Goal: Information Seeking & Learning: Learn about a topic

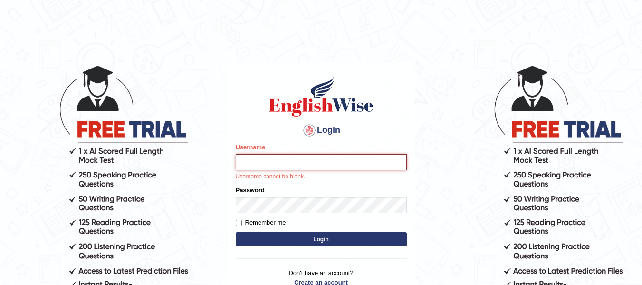
click at [338, 161] on input "Username" at bounding box center [321, 162] width 171 height 16
type input "Suman_Gurung"
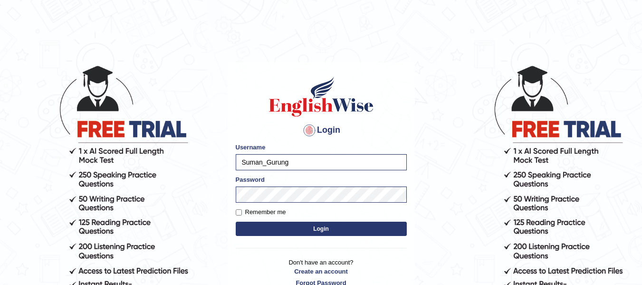
click at [240, 208] on label "Remember me" at bounding box center [261, 212] width 50 height 10
click at [240, 209] on input "Remember me" at bounding box center [239, 212] width 6 height 6
checkbox input "true"
click at [291, 232] on button "Login" at bounding box center [321, 229] width 171 height 14
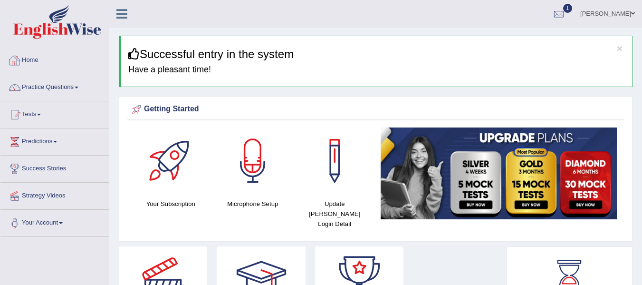
click at [164, 14] on div "Suman Gurung Toggle navigation Username: Suman_Gurung Access Type: Online Subsc…" at bounding box center [375, 14] width 533 height 28
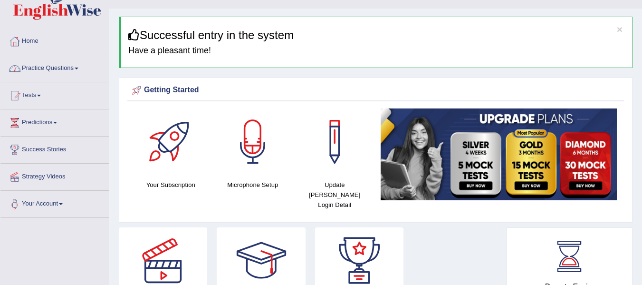
click at [49, 64] on link "Practice Questions" at bounding box center [54, 67] width 108 height 24
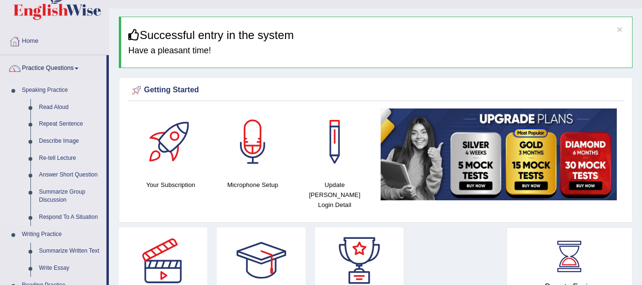
click at [8, 116] on li "Speaking Practice Read Aloud Repeat Sentence Describe Image Re-tell Lecture Ans…" at bounding box center [53, 154] width 106 height 144
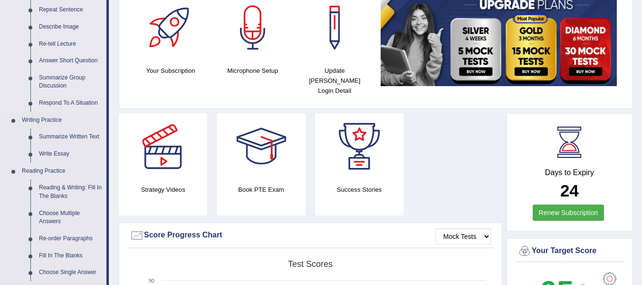
scroll to position [152, 0]
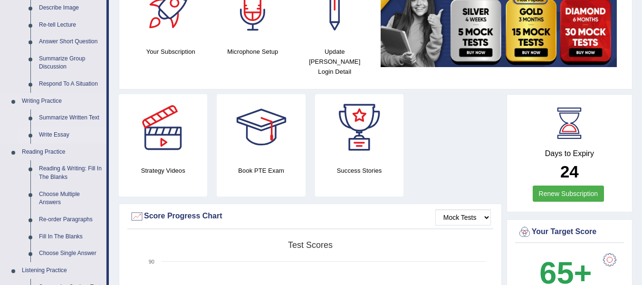
click at [65, 135] on link "Write Essay" at bounding box center [71, 134] width 72 height 17
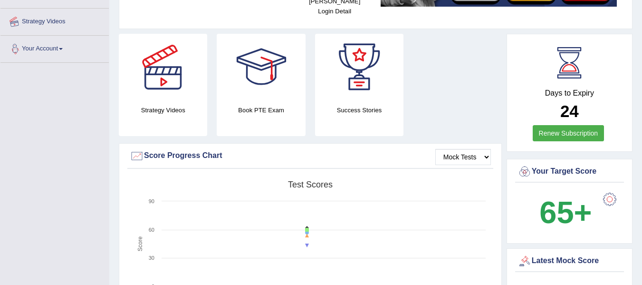
scroll to position [250, 0]
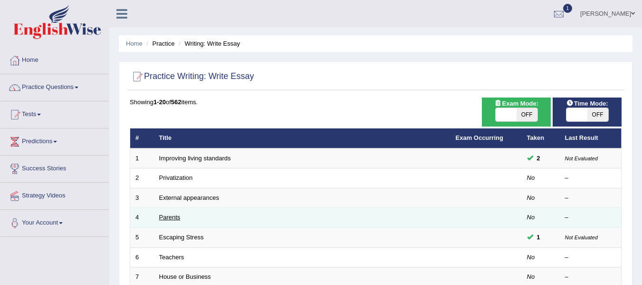
click at [171, 218] on link "Parents" at bounding box center [169, 216] width 21 height 7
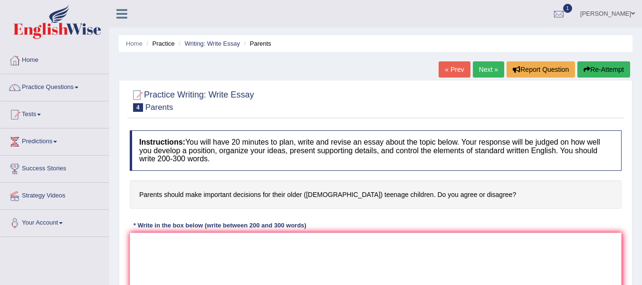
click at [192, 149] on h4 "Instructions: You will have 20 minutes to plan, write and revise an essay about…" at bounding box center [376, 150] width 492 height 40
click at [308, 68] on div "Home Practice Writing: Write Essay Parents « Prev Next » Report Question Re-Att…" at bounding box center [375, 237] width 533 height 475
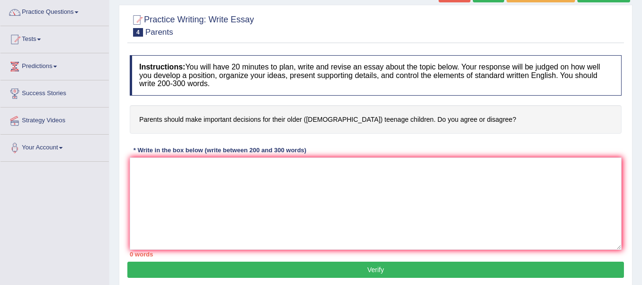
scroll to position [76, 0]
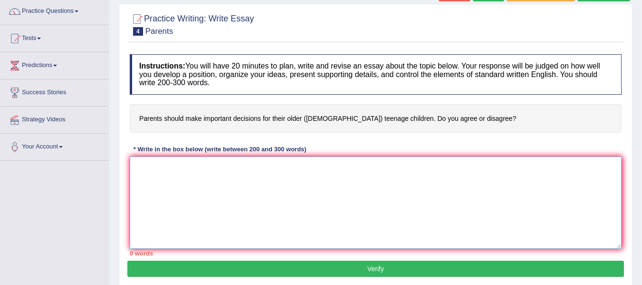
click at [177, 167] on textarea at bounding box center [376, 202] width 492 height 92
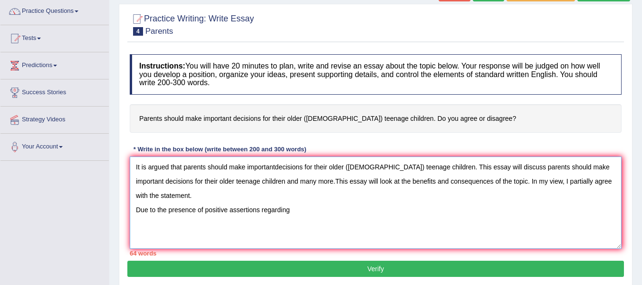
click at [274, 166] on textarea "It is argued that parents should make importantdecisions for their older (15 to…" at bounding box center [376, 202] width 492 height 92
click at [277, 167] on textarea "It is argued that parents should make importantdecisions for their older (15 to…" at bounding box center [376, 202] width 492 height 92
click at [297, 218] on textarea "It is argued that parents should make important decisions for their older (15 t…" at bounding box center [376, 202] width 492 height 92
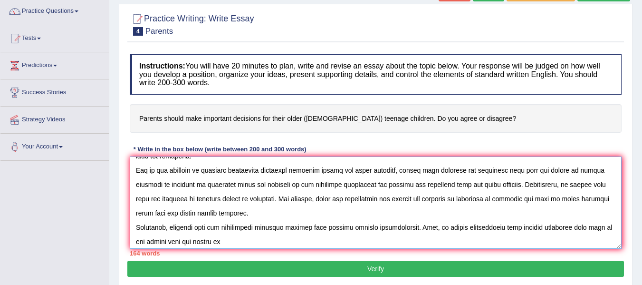
scroll to position [43, 0]
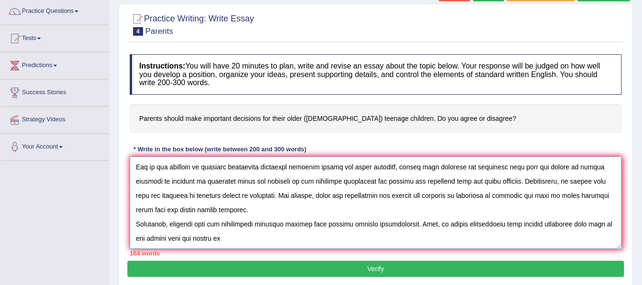
click at [231, 232] on textarea at bounding box center [376, 202] width 492 height 92
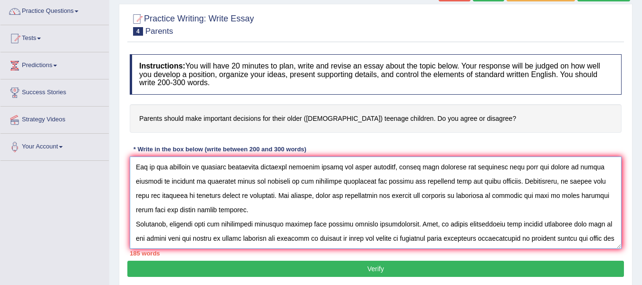
scroll to position [51, 0]
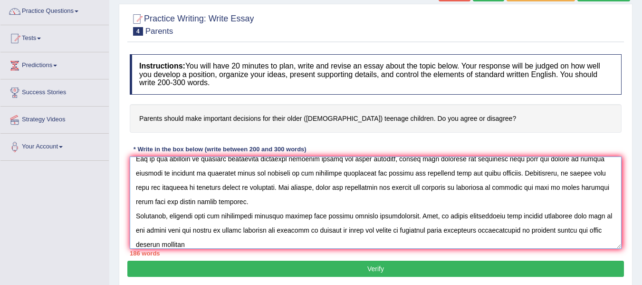
click at [601, 229] on textarea at bounding box center [376, 202] width 492 height 92
click at [250, 244] on textarea at bounding box center [376, 202] width 492 height 92
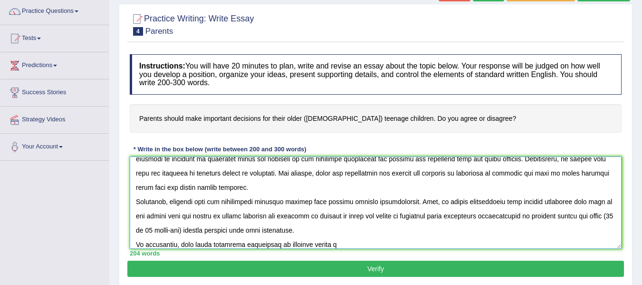
click at [229, 167] on textarea at bounding box center [376, 202] width 492 height 92
click at [340, 247] on textarea at bounding box center [376, 202] width 492 height 92
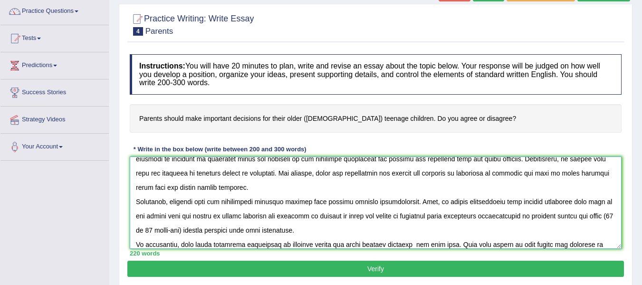
scroll to position [79, 0]
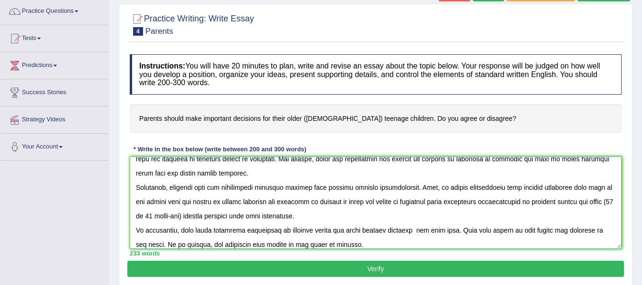
type textarea "It is argued that parents should make important decisions for their older (15 t…"
click at [408, 272] on button "Verify" at bounding box center [375, 269] width 497 height 16
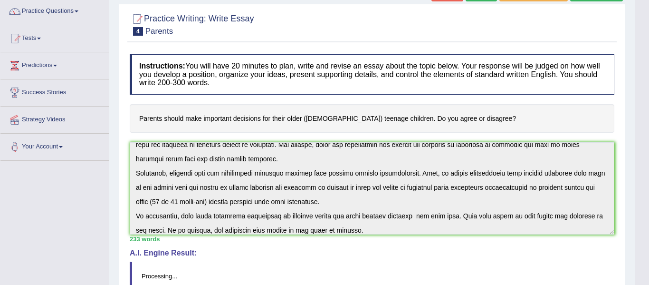
click at [533, 108] on body "Toggle navigation Home Practice Questions Speaking Practice Read Aloud Repeat S…" at bounding box center [324, 66] width 649 height 285
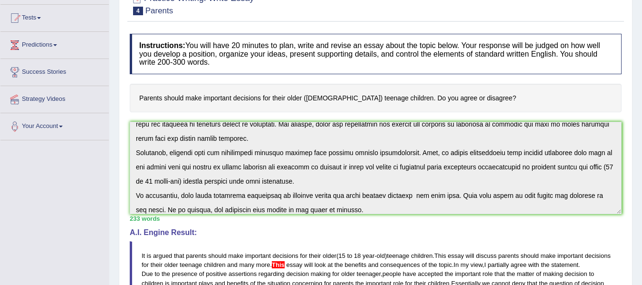
scroll to position [0, 0]
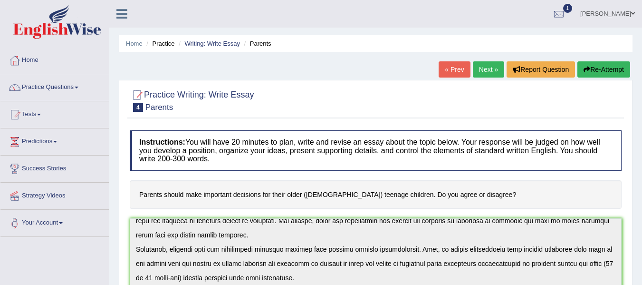
click at [486, 73] on link "Next »" at bounding box center [488, 69] width 31 height 16
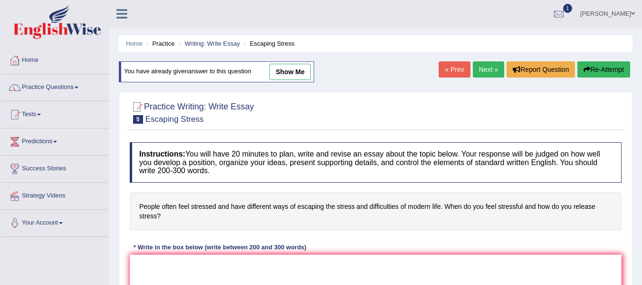
click at [486, 73] on link "Next »" at bounding box center [488, 69] width 31 height 16
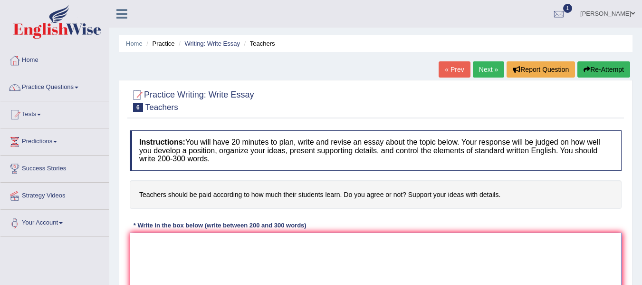
click at [328, 252] on textarea at bounding box center [376, 278] width 492 height 92
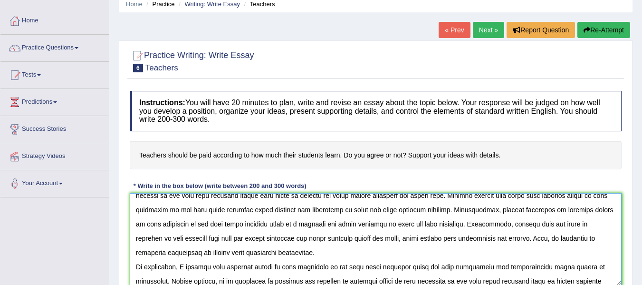
scroll to position [79, 0]
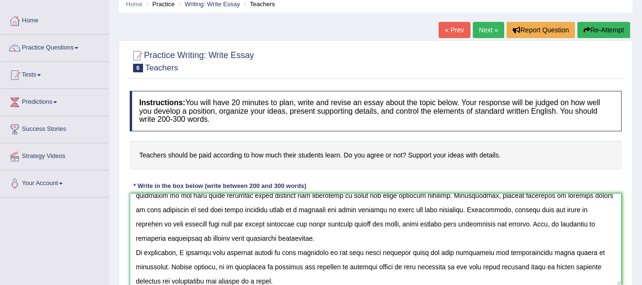
type textarea "The growing influence of teachers should be paid according to how much their st…"
click at [550, 176] on div "Instructions: You will have 20 minutes to plan, write and revise an essay about…" at bounding box center [375, 191] width 497 height 211
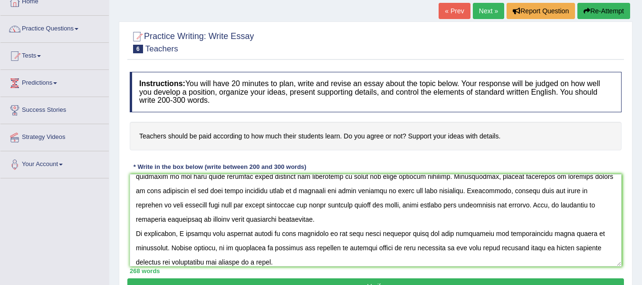
scroll to position [135, 0]
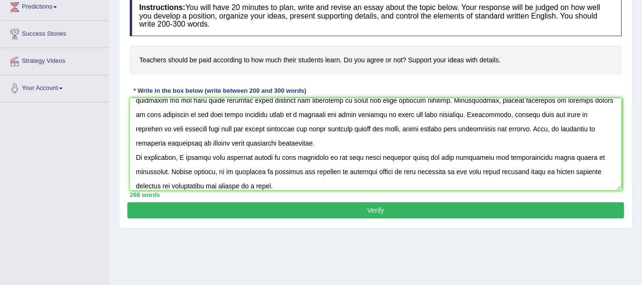
click at [403, 211] on button "Verify" at bounding box center [375, 210] width 497 height 16
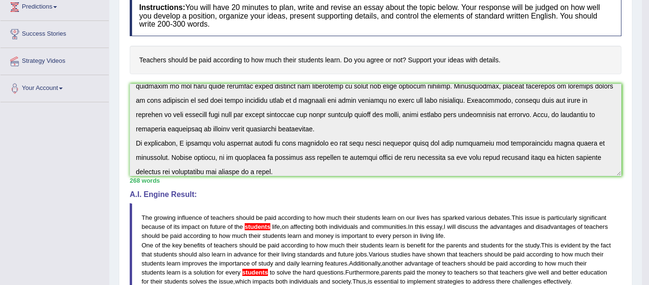
click at [409, 207] on blockquote "The growing influence of teachers should be paid according to how much their st…" at bounding box center [376, 263] width 492 height 120
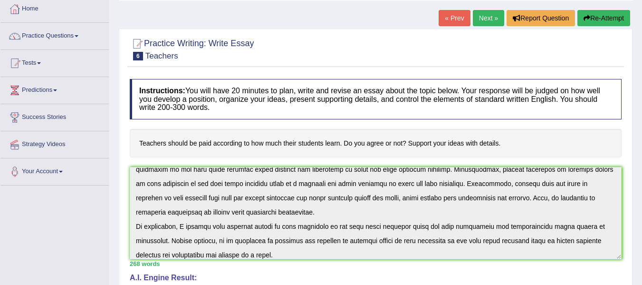
scroll to position [0, 0]
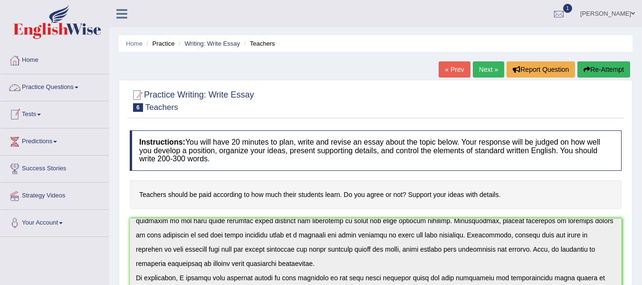
click at [70, 85] on link "Practice Questions" at bounding box center [54, 86] width 108 height 24
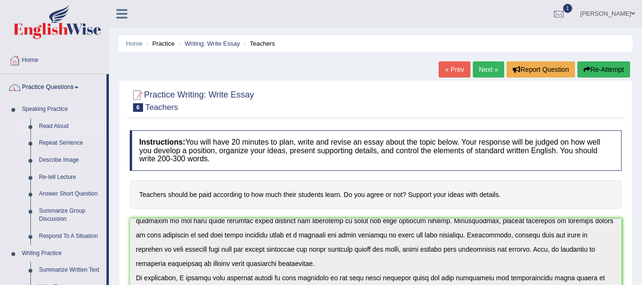
click at [49, 125] on link "Read Aloud" at bounding box center [71, 126] width 72 height 17
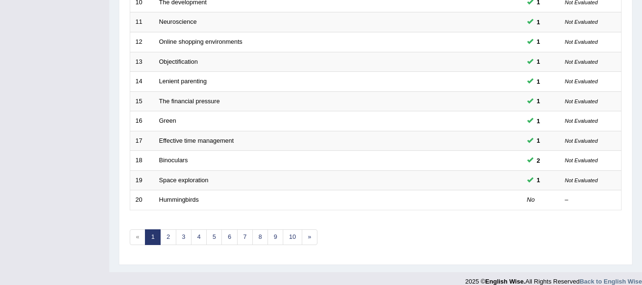
scroll to position [345, 0]
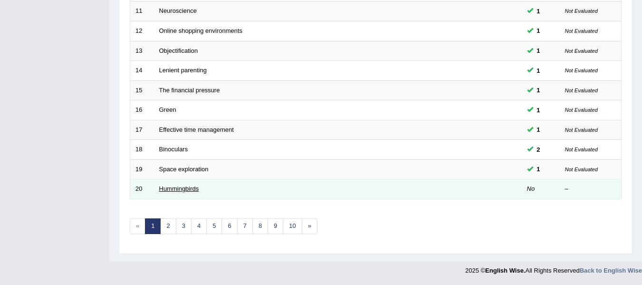
click at [183, 188] on link "Hummingbirds" at bounding box center [179, 188] width 40 height 7
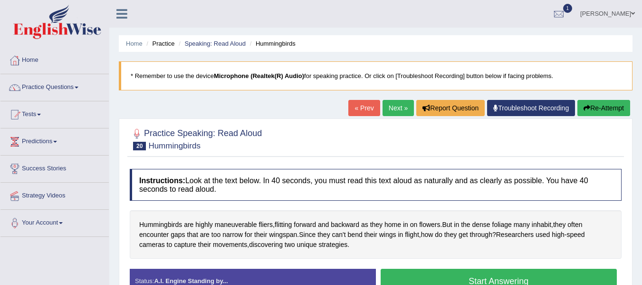
click at [231, 203] on div "Instructions: Look at the text below. In 40 seconds, you must read this text al…" at bounding box center [375, 234] width 497 height 141
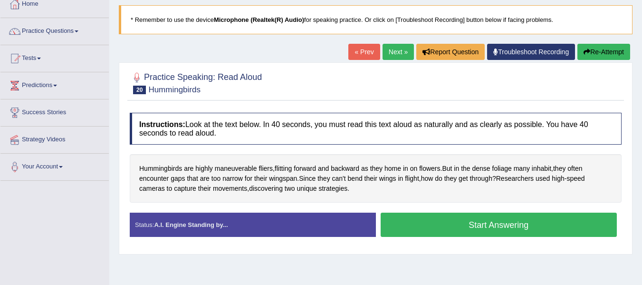
scroll to position [57, 0]
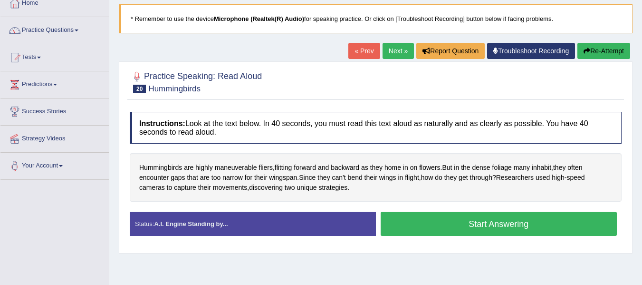
click at [398, 50] on link "Next »" at bounding box center [398, 51] width 31 height 16
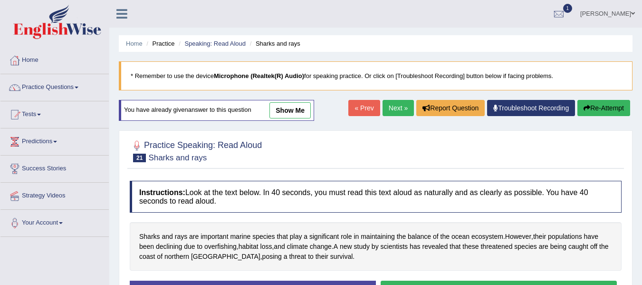
click at [388, 110] on link "Next »" at bounding box center [398, 108] width 31 height 16
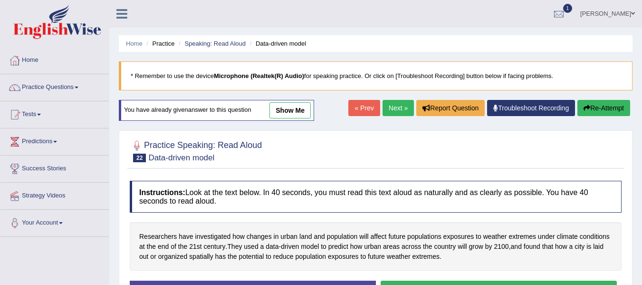
click at [388, 110] on link "Next »" at bounding box center [398, 108] width 31 height 16
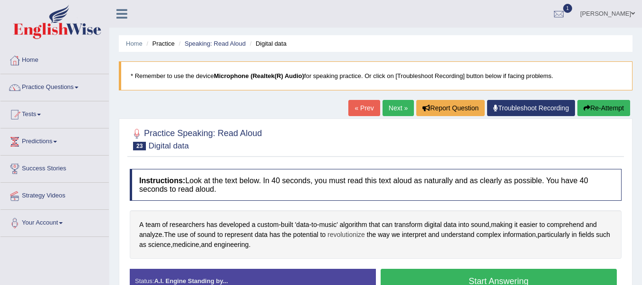
click at [348, 235] on span "revolutionize" at bounding box center [347, 235] width 38 height 10
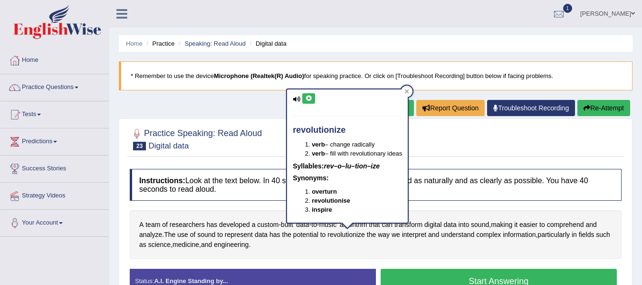
click at [306, 101] on button at bounding box center [308, 98] width 13 height 10
click at [264, 97] on div "Home Practice Speaking: Read Aloud Digital data * Remember to use the device Mi…" at bounding box center [375, 237] width 533 height 475
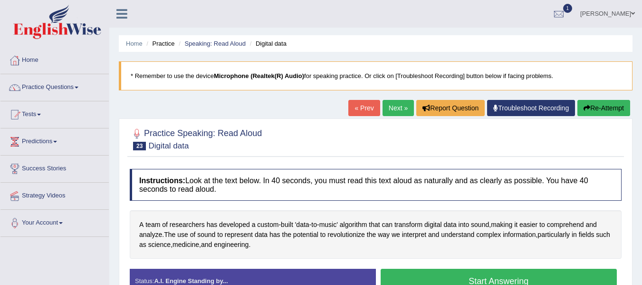
click at [461, 277] on button "Start Answering" at bounding box center [499, 281] width 237 height 24
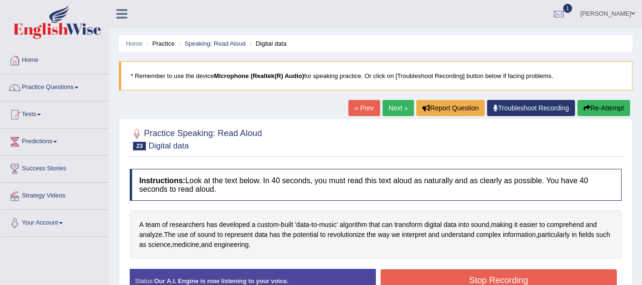
click at [461, 277] on button "Stop Recording" at bounding box center [499, 280] width 237 height 22
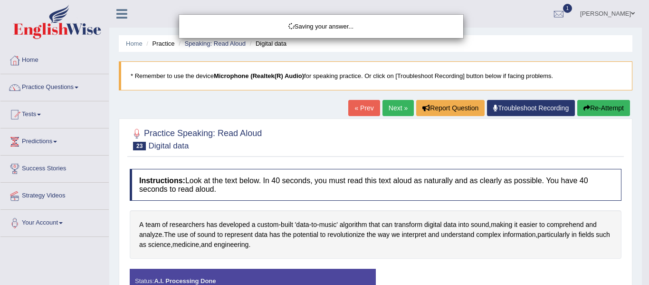
click at [474, 252] on div "Saving your answer..." at bounding box center [324, 142] width 649 height 285
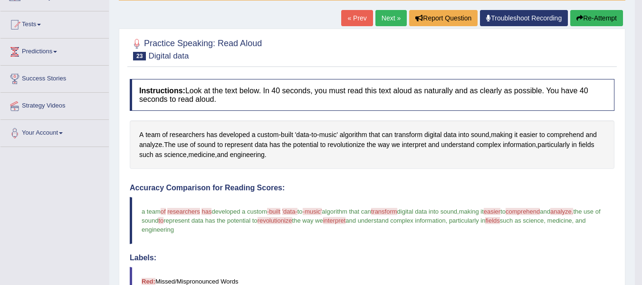
scroll to position [79, 0]
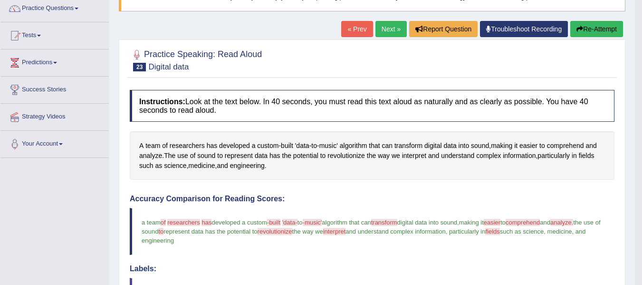
click at [391, 28] on link "Next »" at bounding box center [391, 29] width 31 height 16
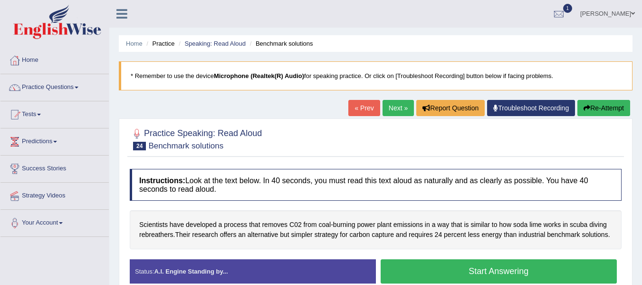
click at [372, 133] on div at bounding box center [376, 138] width 492 height 29
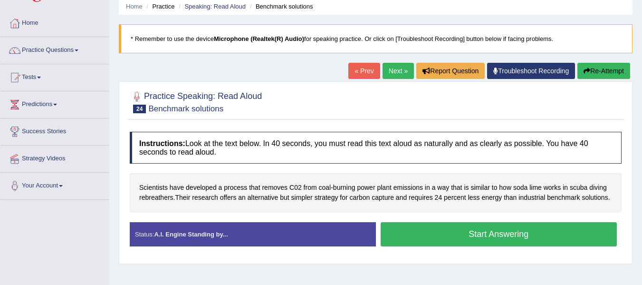
scroll to position [38, 0]
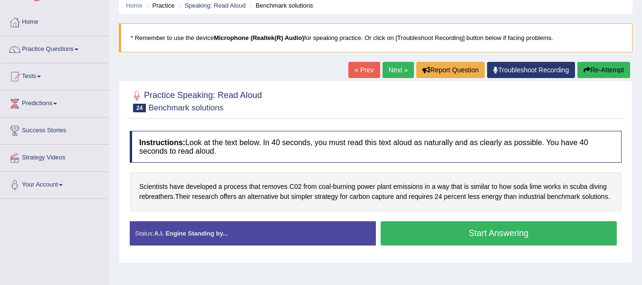
click at [443, 226] on button "Start Answering" at bounding box center [499, 233] width 237 height 24
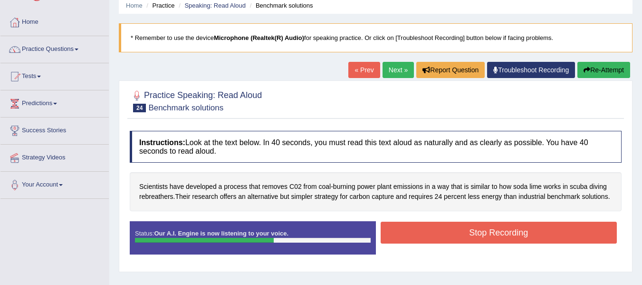
click at [443, 226] on button "Stop Recording" at bounding box center [499, 233] width 237 height 22
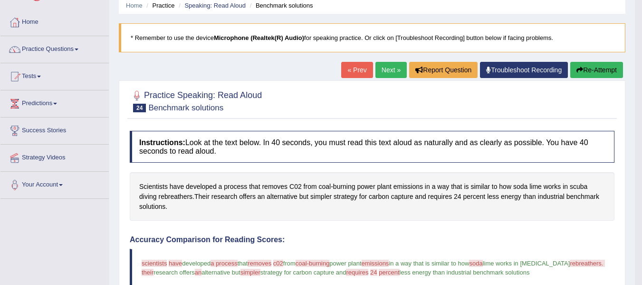
click at [463, 238] on h4 "Accuracy Comparison for Reading Scores:" at bounding box center [372, 239] width 485 height 9
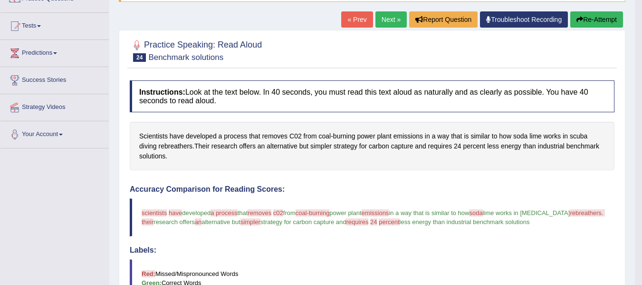
scroll to position [0, 0]
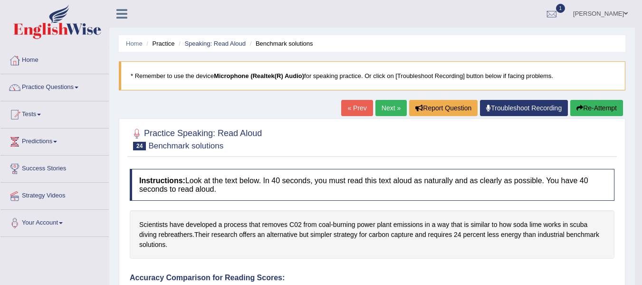
click at [380, 103] on link "Next »" at bounding box center [391, 108] width 31 height 16
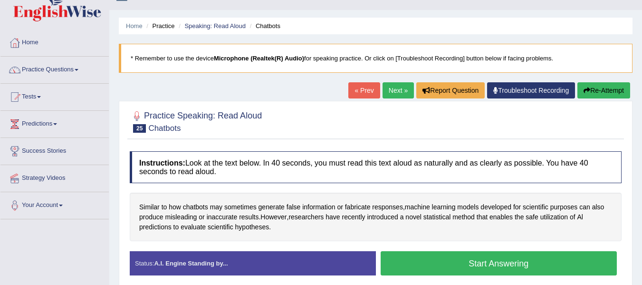
scroll to position [19, 0]
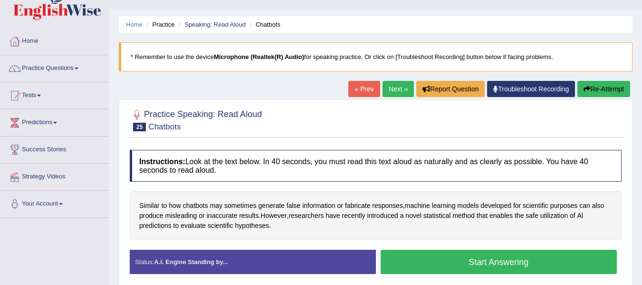
click at [427, 259] on button "Start Answering" at bounding box center [499, 262] width 237 height 24
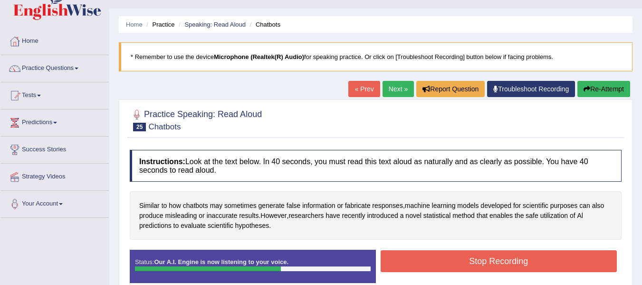
click at [427, 259] on button "Stop Recording" at bounding box center [499, 261] width 237 height 22
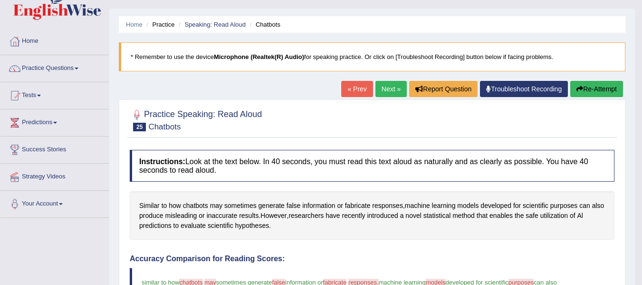
click at [427, 259] on h4 "Accuracy Comparison for Reading Scores:" at bounding box center [372, 258] width 485 height 9
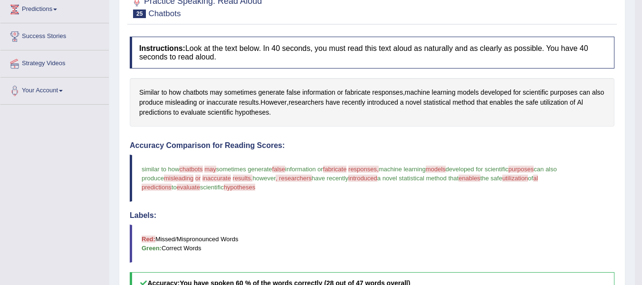
scroll to position [133, 0]
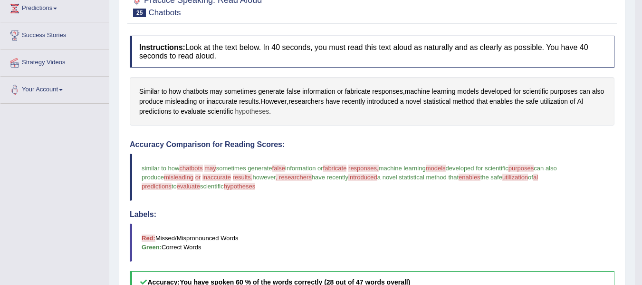
click at [256, 109] on span "hypotheses" at bounding box center [252, 111] width 34 height 10
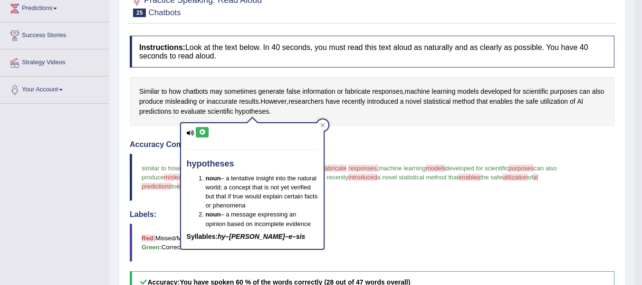
click at [209, 132] on button at bounding box center [202, 132] width 13 height 10
click at [339, 133] on div "Instructions: Look at the text below. In 40 seconds, you must read this text al…" at bounding box center [372, 255] width 490 height 449
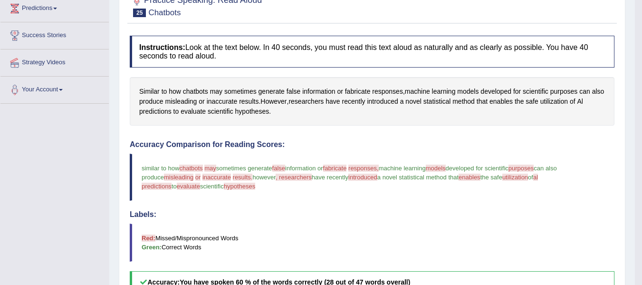
click at [408, 250] on blockquote "Red: Missed/Mispronounced Words Green: Correct Words" at bounding box center [372, 242] width 485 height 38
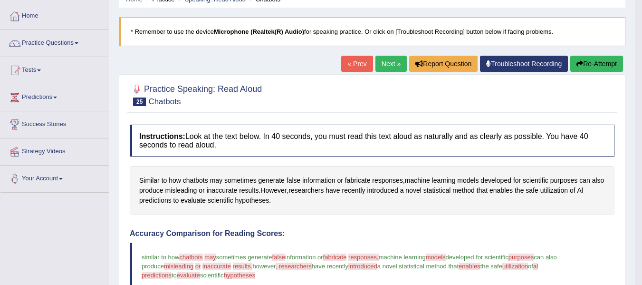
scroll to position [19, 0]
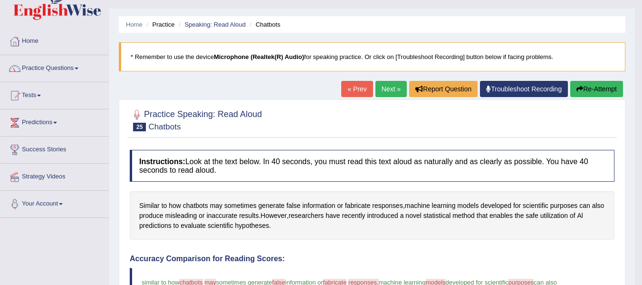
click at [382, 87] on link "Next »" at bounding box center [391, 89] width 31 height 16
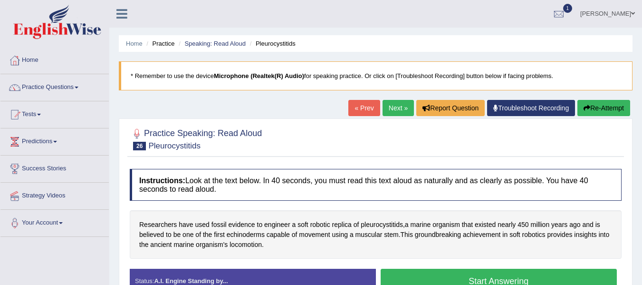
click at [369, 151] on div at bounding box center [376, 138] width 492 height 29
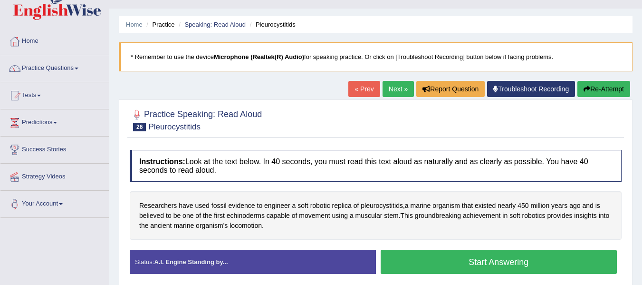
scroll to position [38, 0]
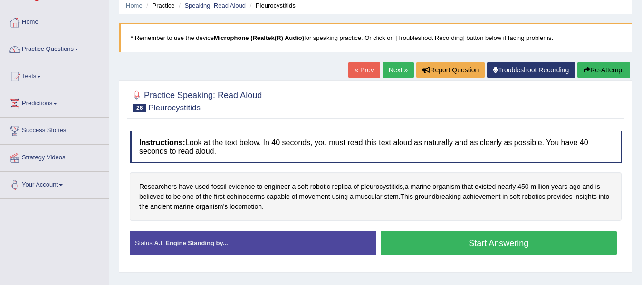
click at [499, 255] on button "Start Answering" at bounding box center [499, 243] width 237 height 24
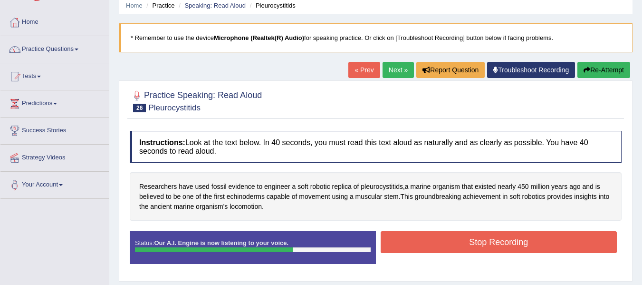
click at [502, 247] on button "Stop Recording" at bounding box center [499, 242] width 237 height 22
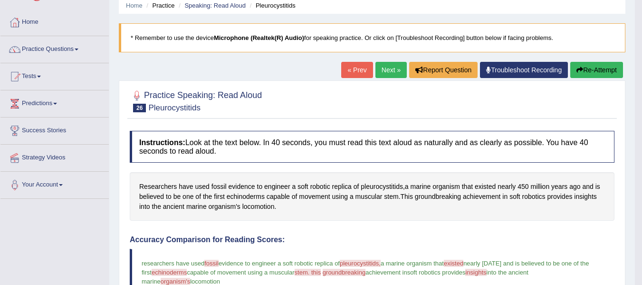
click at [512, 236] on h4 "Accuracy Comparison for Reading Scores:" at bounding box center [372, 239] width 485 height 9
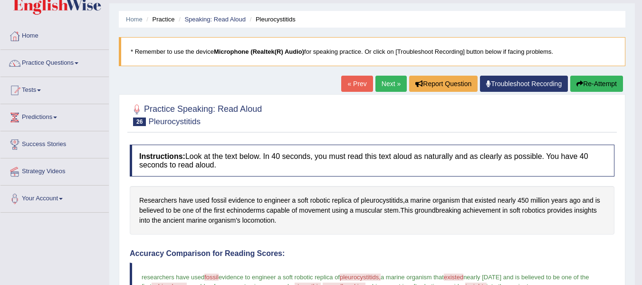
scroll to position [19, 0]
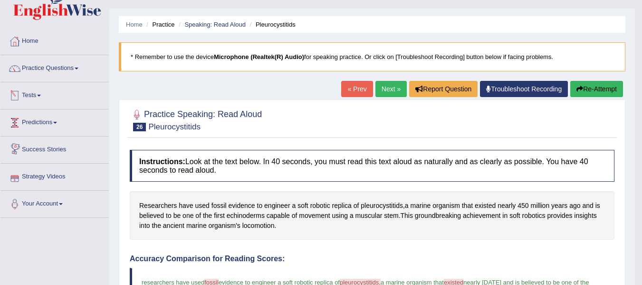
click at [28, 98] on link "Tests" at bounding box center [54, 94] width 108 height 24
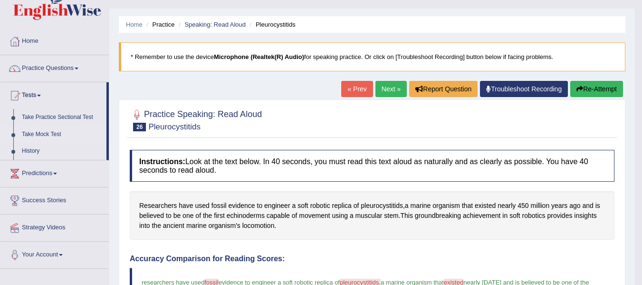
click at [41, 135] on link "Take Mock Test" at bounding box center [62, 134] width 89 height 17
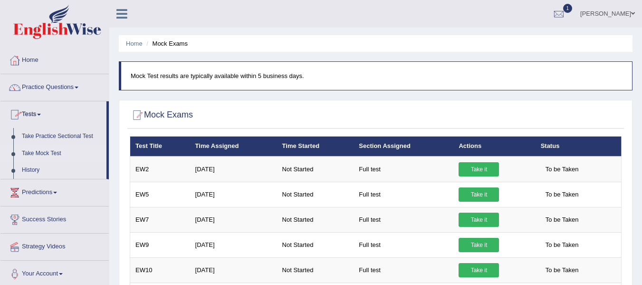
click at [281, 95] on div "Home Mock Exams Mock Test results are typically available within 5 business day…" at bounding box center [375, 237] width 533 height 475
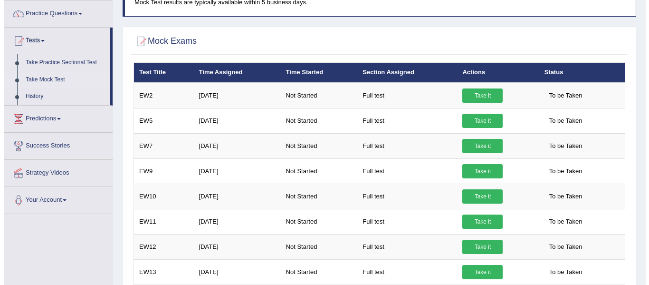
scroll to position [76, 0]
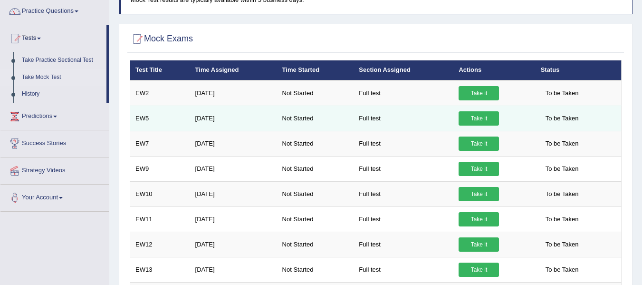
click at [475, 117] on link "Take it" at bounding box center [479, 118] width 40 height 14
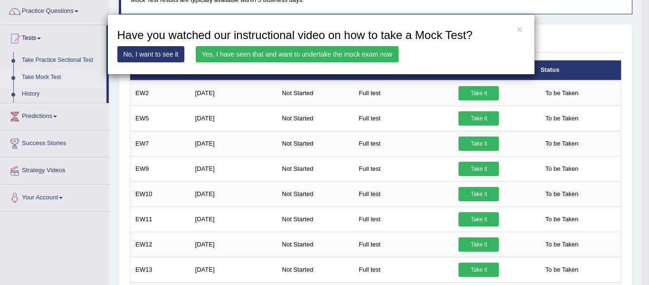
click at [361, 51] on link "Yes, I have seen that and want to undertake the mock exam now" at bounding box center [297, 54] width 203 height 16
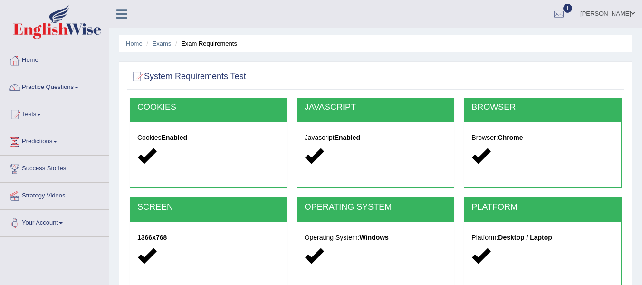
click at [410, 72] on div at bounding box center [376, 76] width 492 height 19
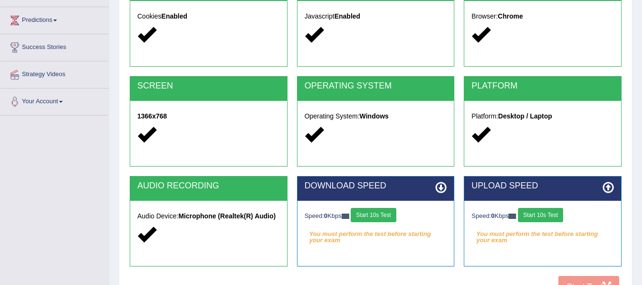
scroll to position [171, 0]
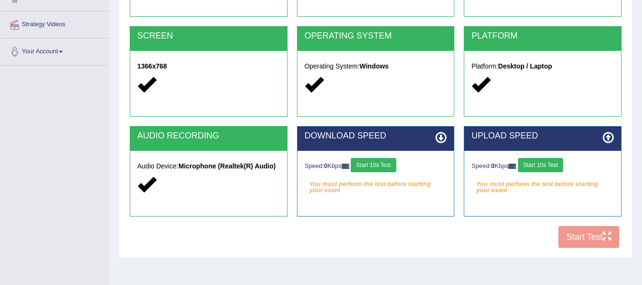
click at [380, 161] on button "Start 10s Test" at bounding box center [373, 165] width 45 height 14
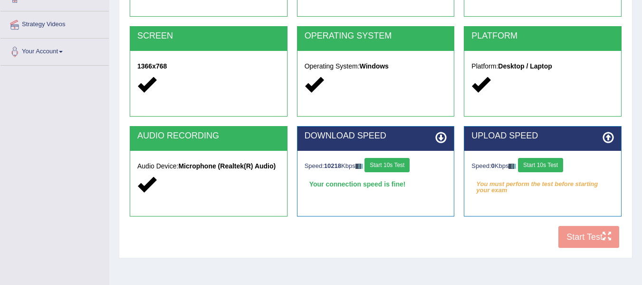
click at [547, 165] on button "Start 10s Test" at bounding box center [540, 165] width 45 height 14
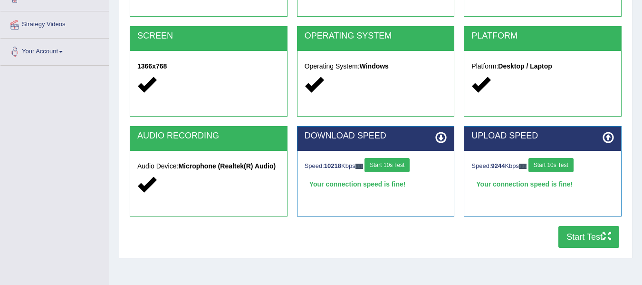
click at [579, 234] on button "Start Test" at bounding box center [589, 237] width 61 height 22
